Goal: Contribute content

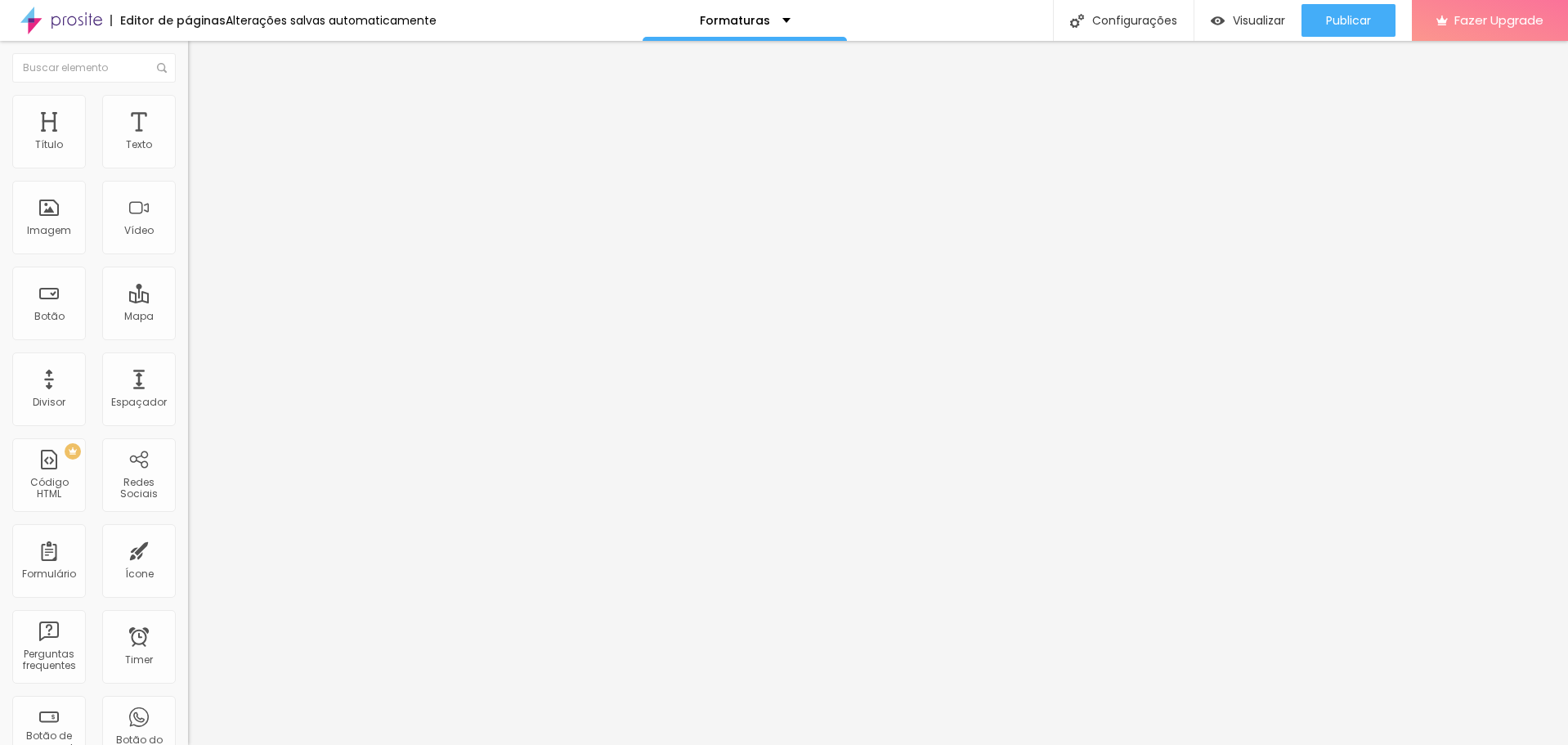
click at [188, 140] on span "Trocar imagem" at bounding box center [232, 133] width 89 height 14
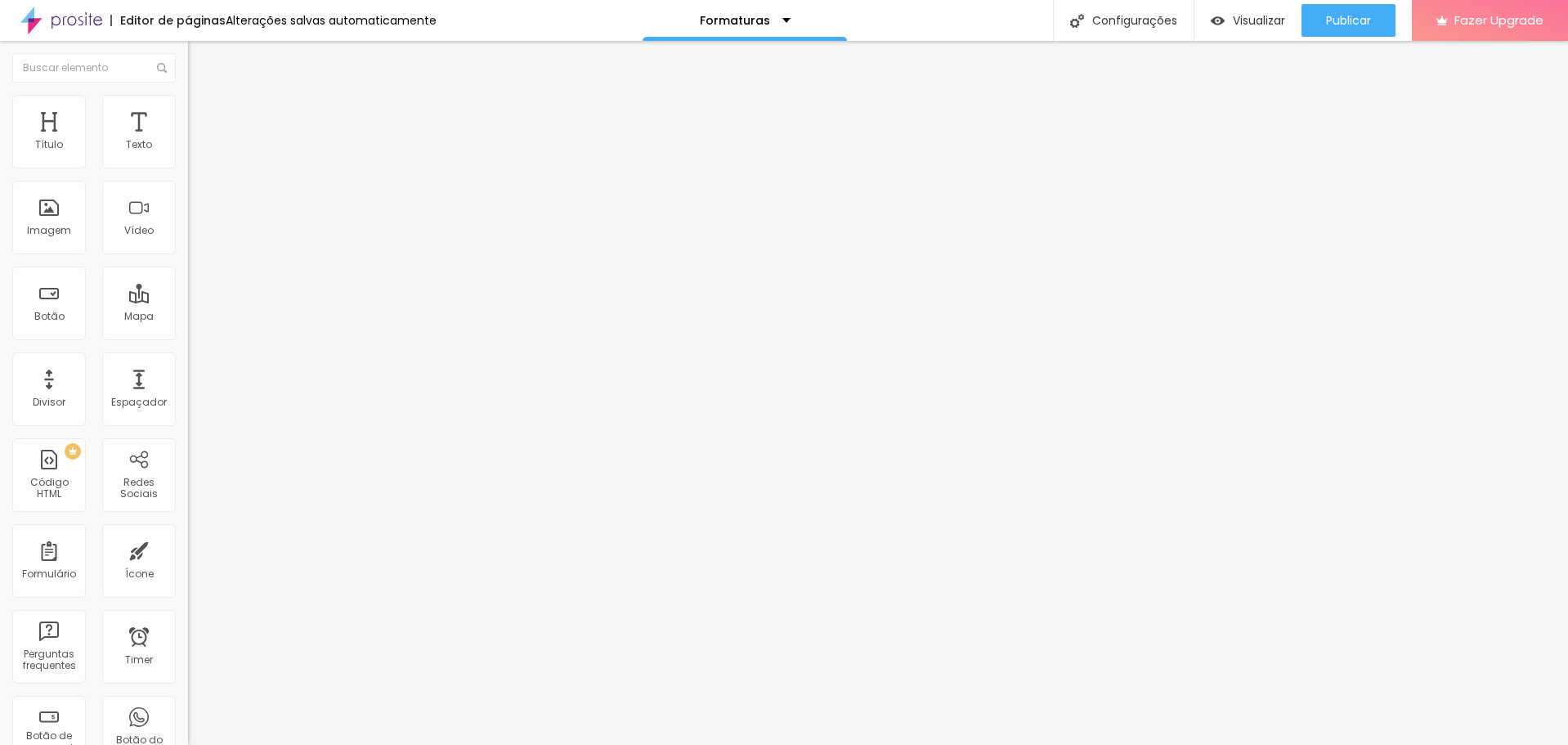
click at [188, 140] on span "Trocar imagem" at bounding box center [232, 133] width 89 height 14
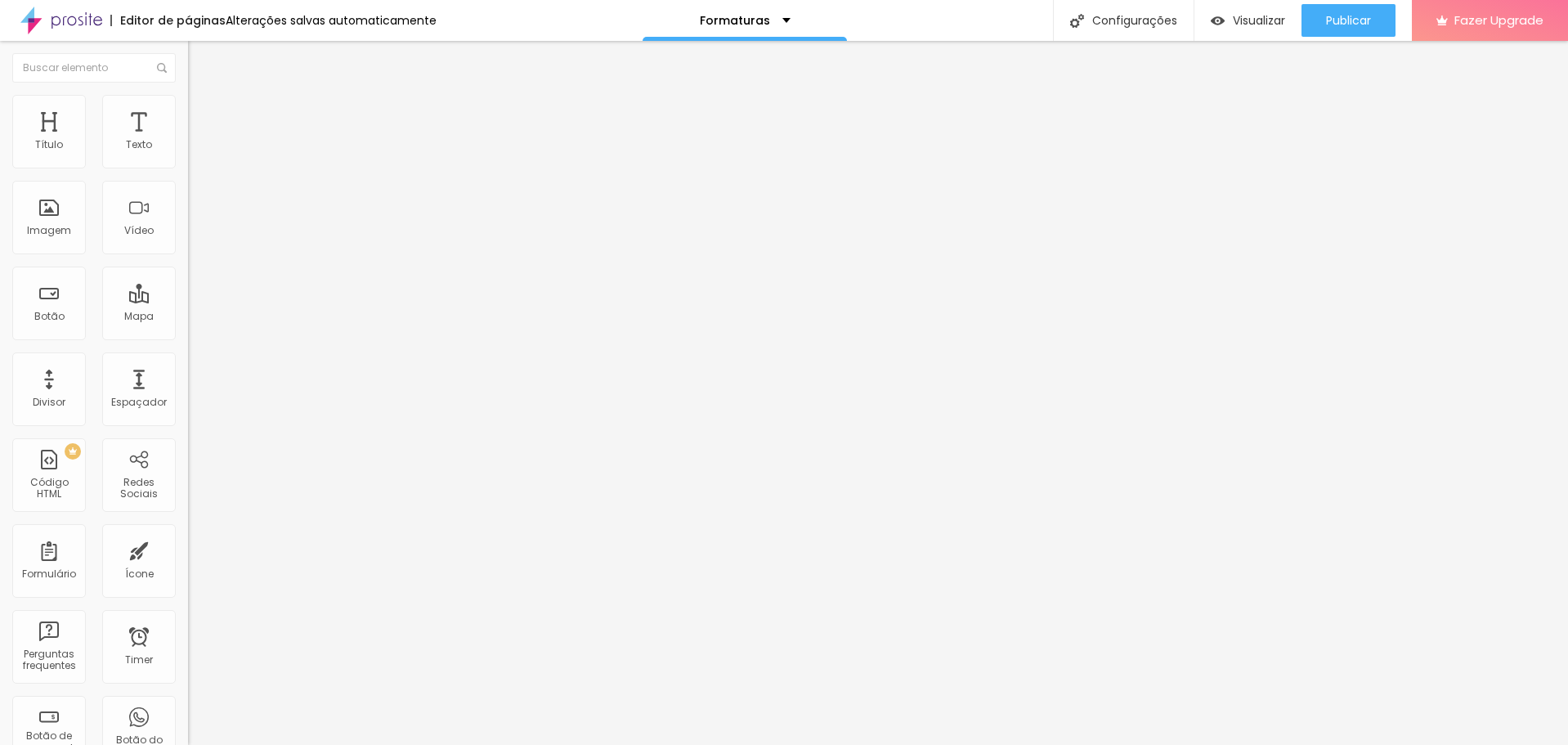
click at [188, 140] on span "Trocar imagem" at bounding box center [232, 133] width 89 height 14
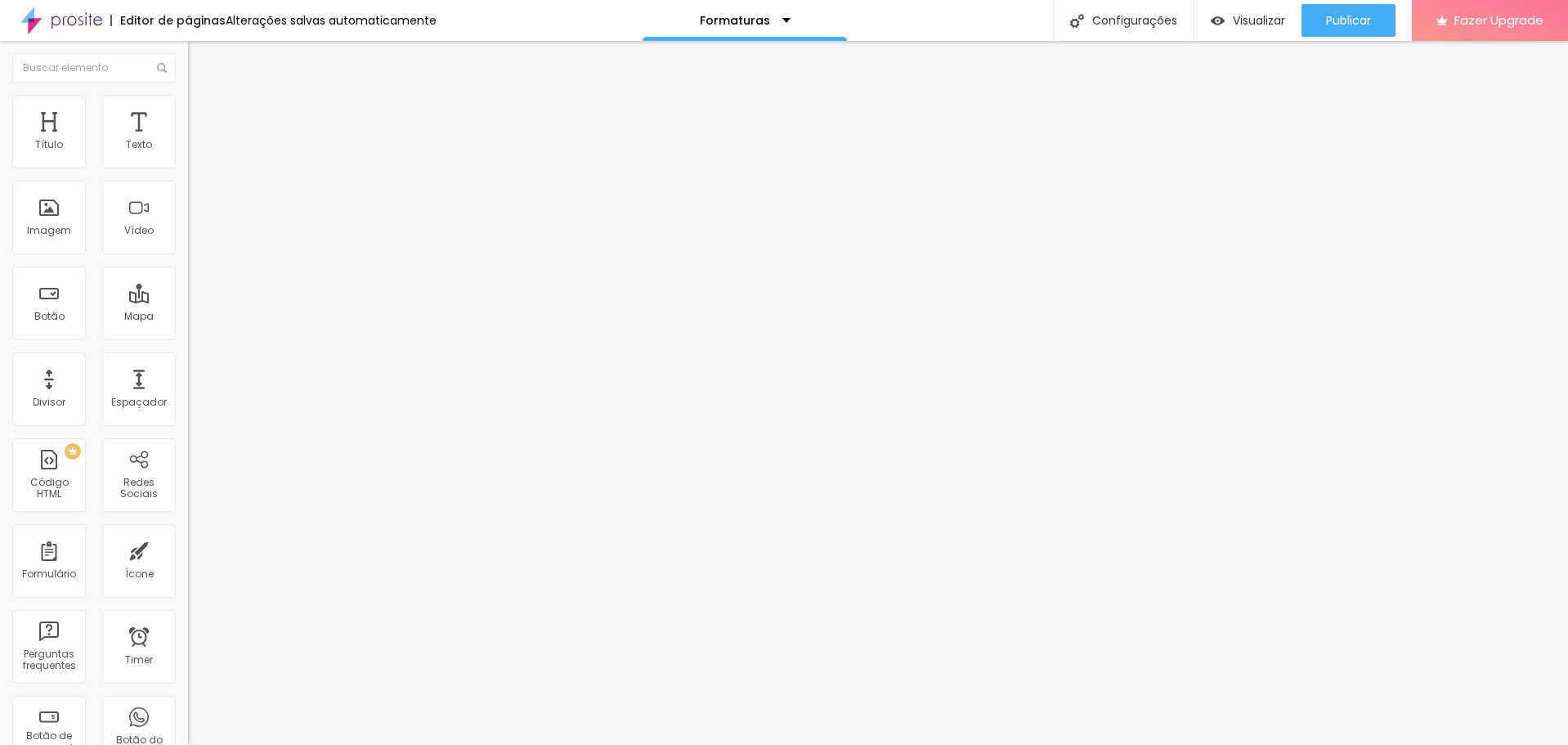
click at [188, 140] on span "Trocar imagem" at bounding box center [232, 133] width 89 height 14
click at [1340, 20] on span "Publicar" at bounding box center [1348, 20] width 45 height 13
click at [1346, 16] on span "Publicar" at bounding box center [1348, 20] width 45 height 13
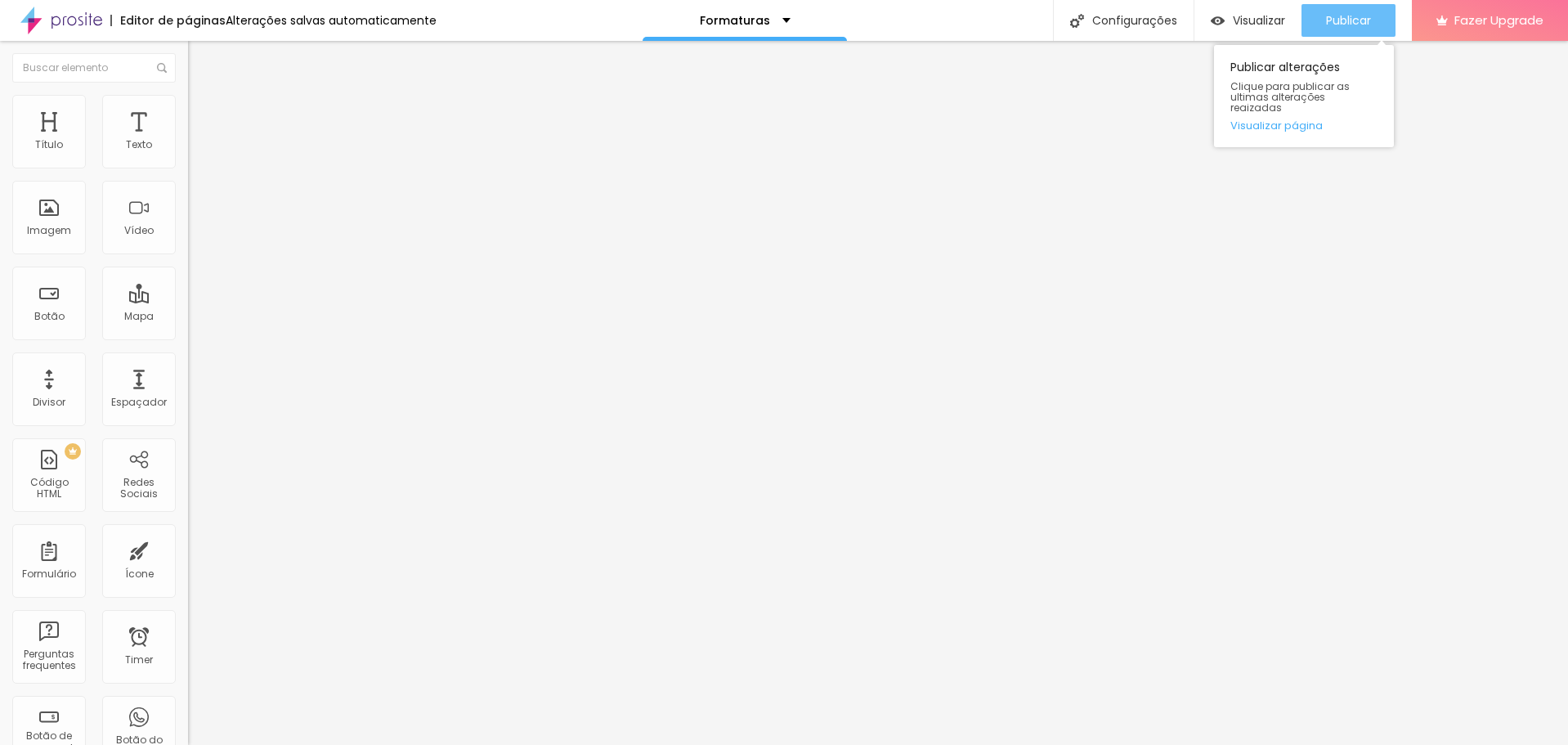
click at [1358, 22] on span "Publicar" at bounding box center [1348, 20] width 45 height 13
